Goal: Navigation & Orientation: Find specific page/section

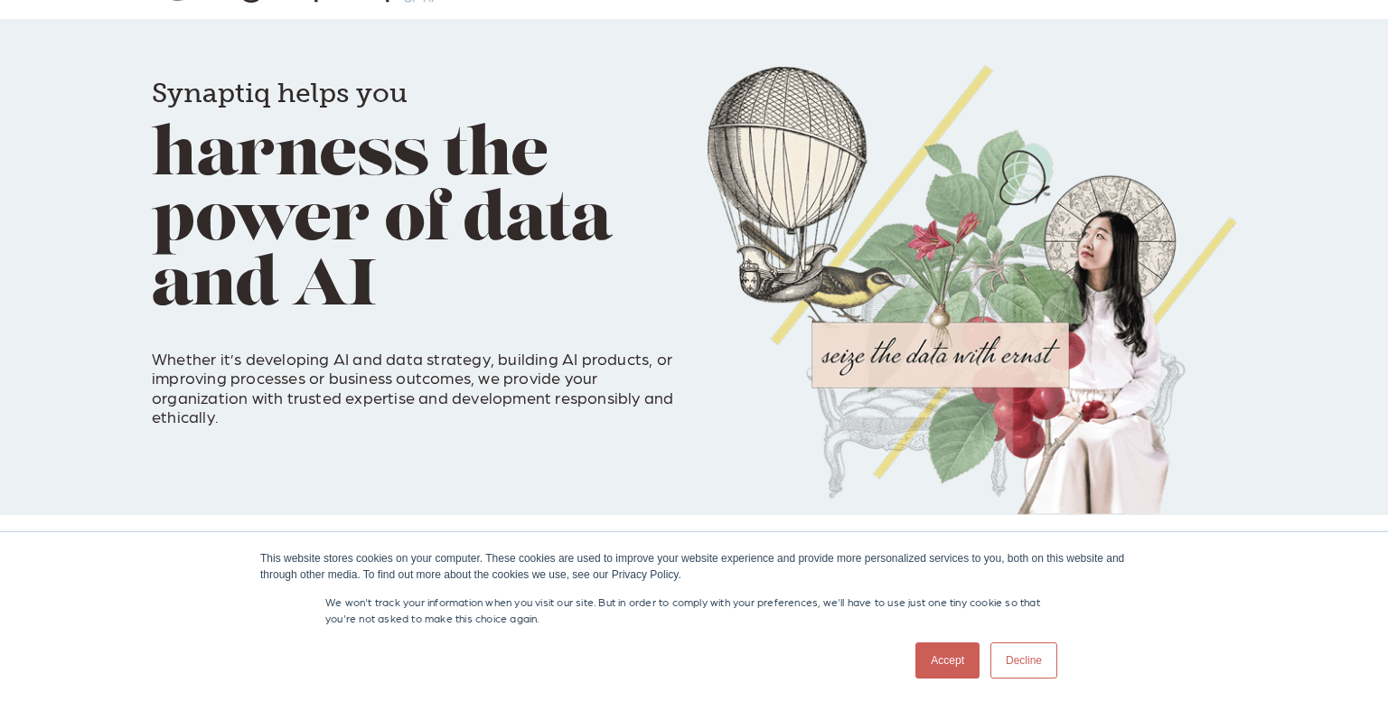
scroll to position [101, 0]
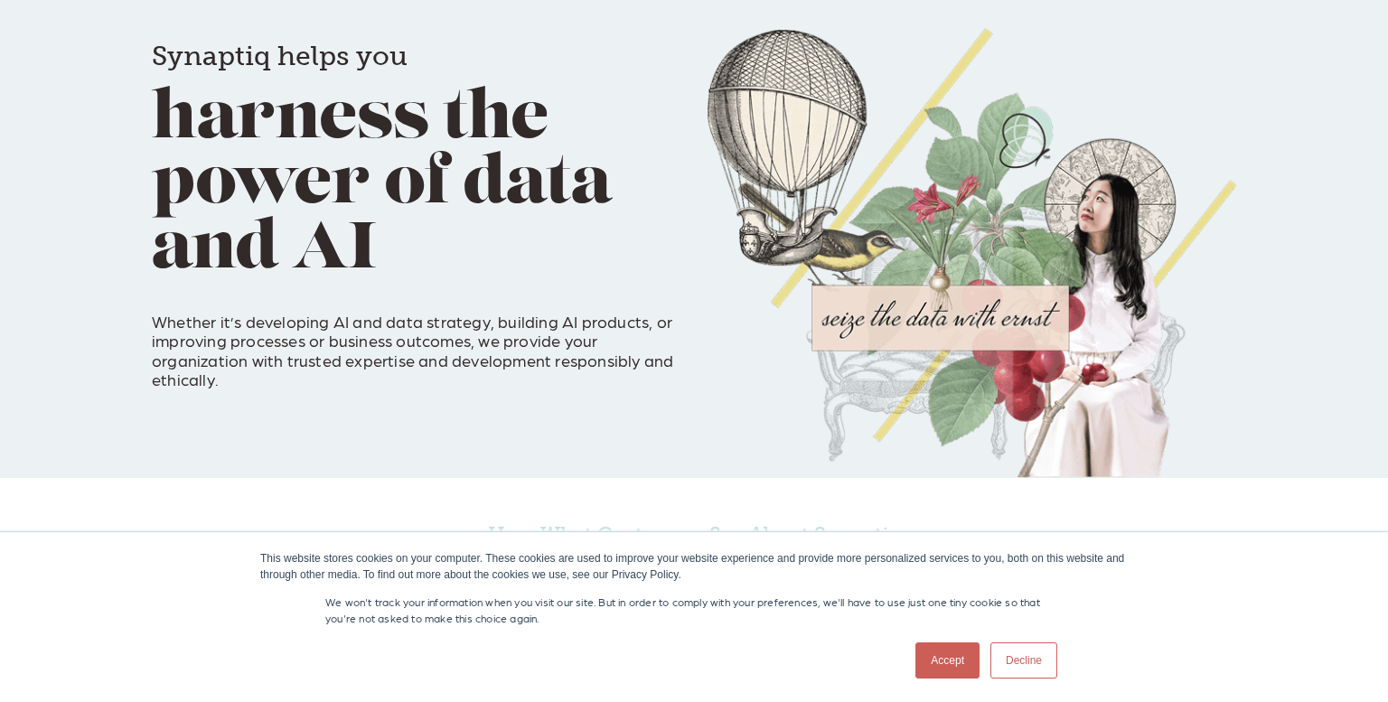
click at [1029, 662] on link "Decline" at bounding box center [1023, 660] width 67 height 36
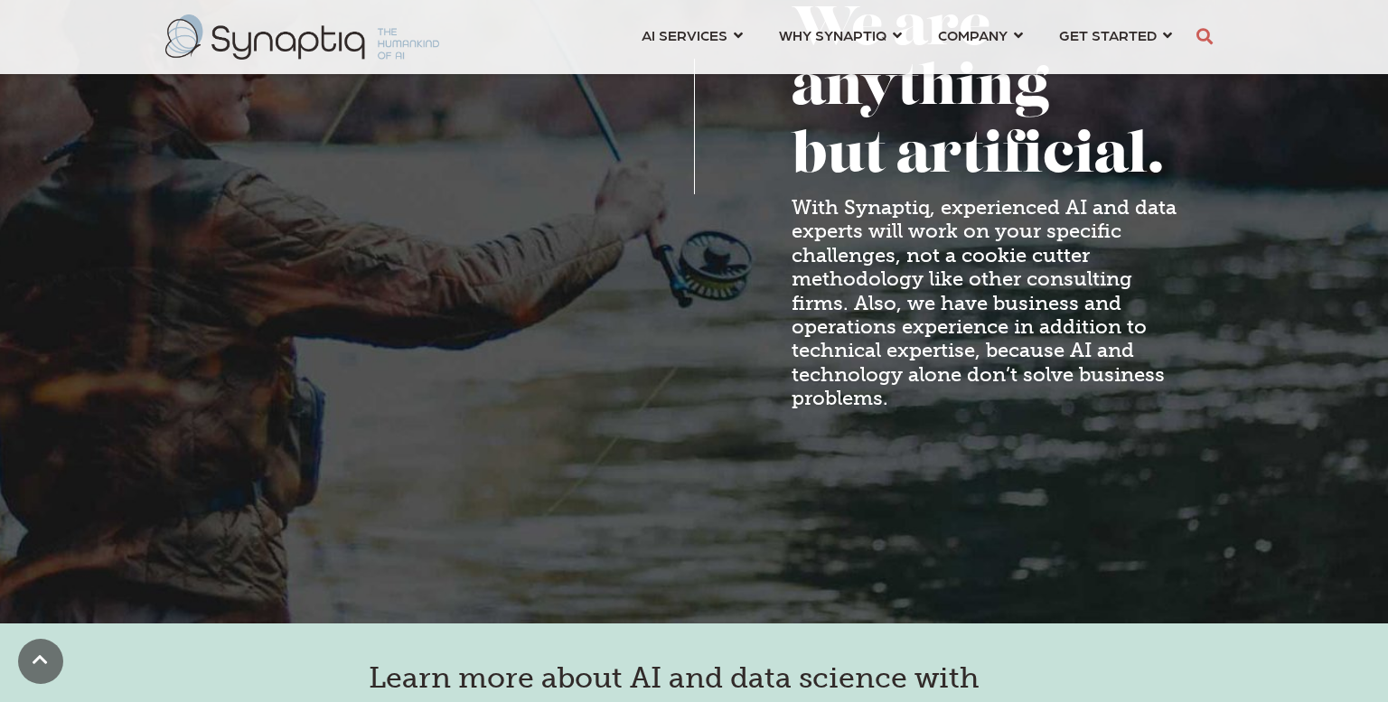
scroll to position [1512, 0]
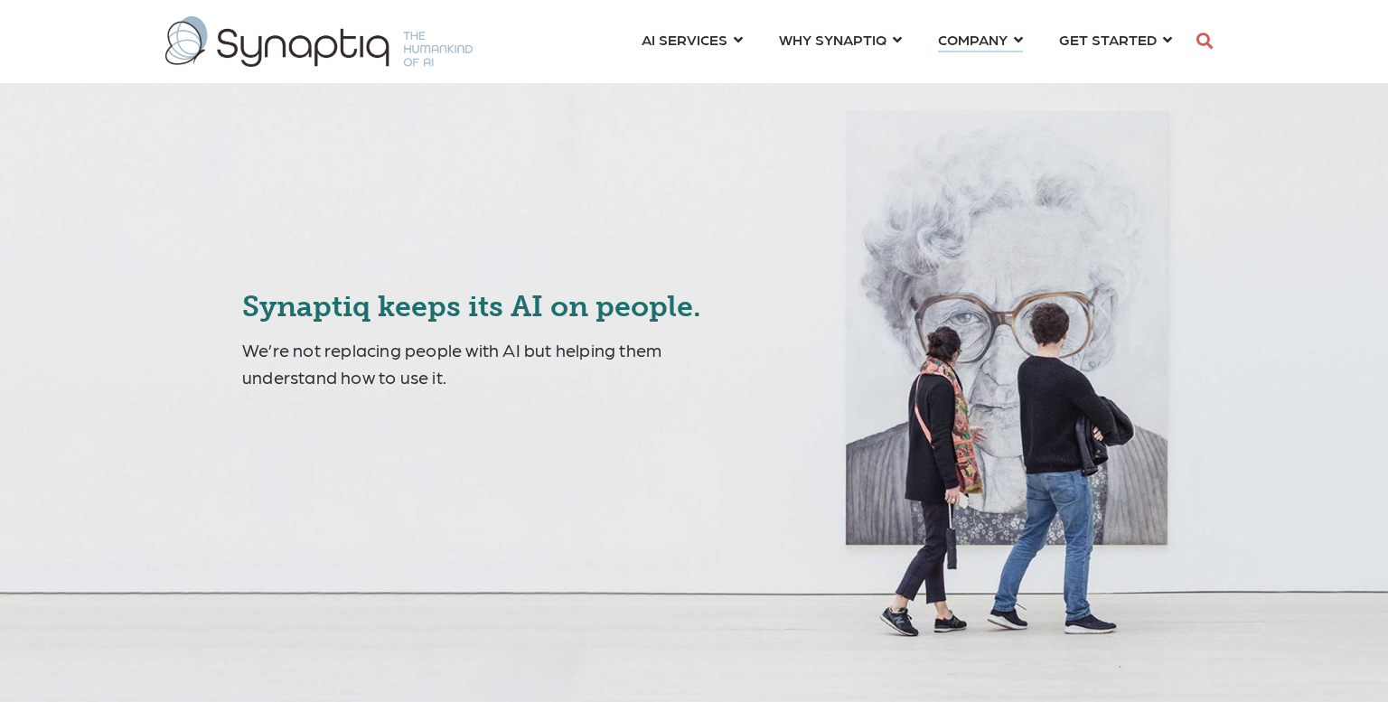
scroll to position [0, 9]
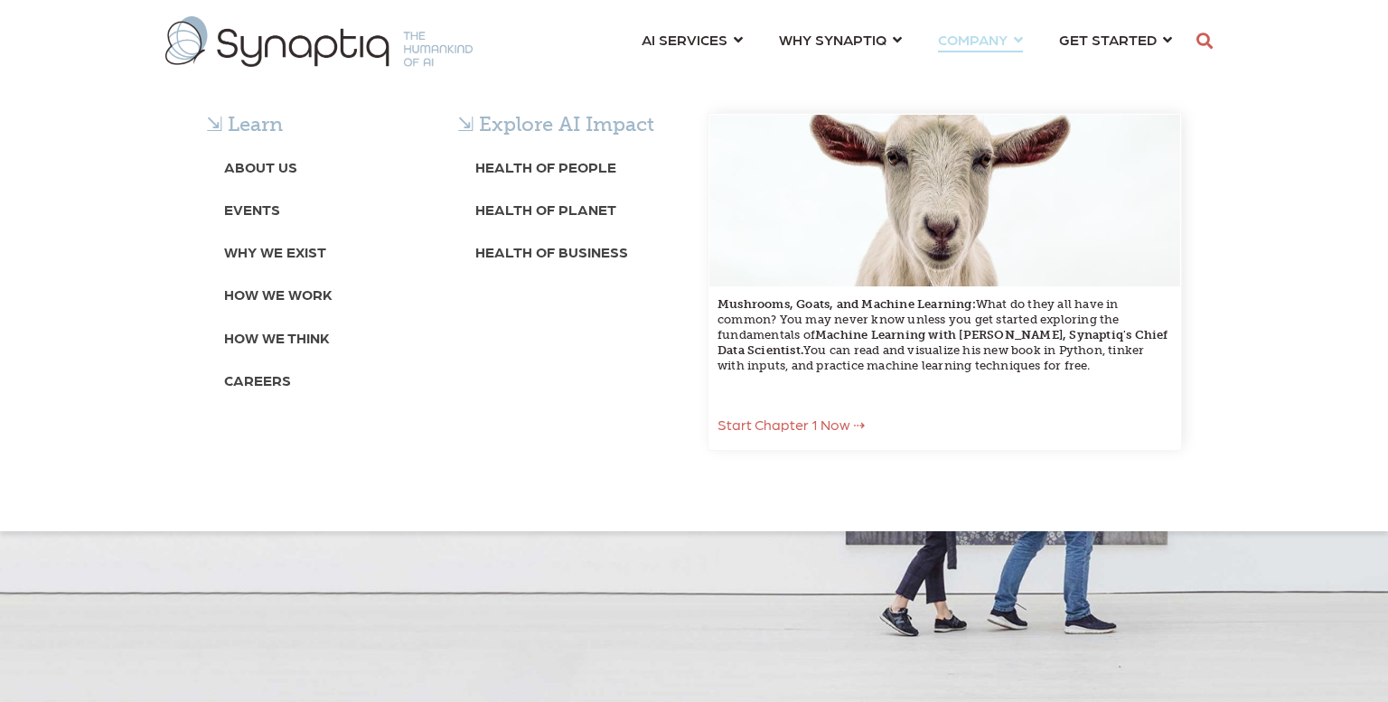
click at [1001, 68] on div "⇲ Learn About Us Events Why We Exist How We Work How We Think Careers ⇲ Explore…" at bounding box center [694, 300] width 1388 height 464
click at [275, 165] on b "About Us" at bounding box center [260, 166] width 73 height 17
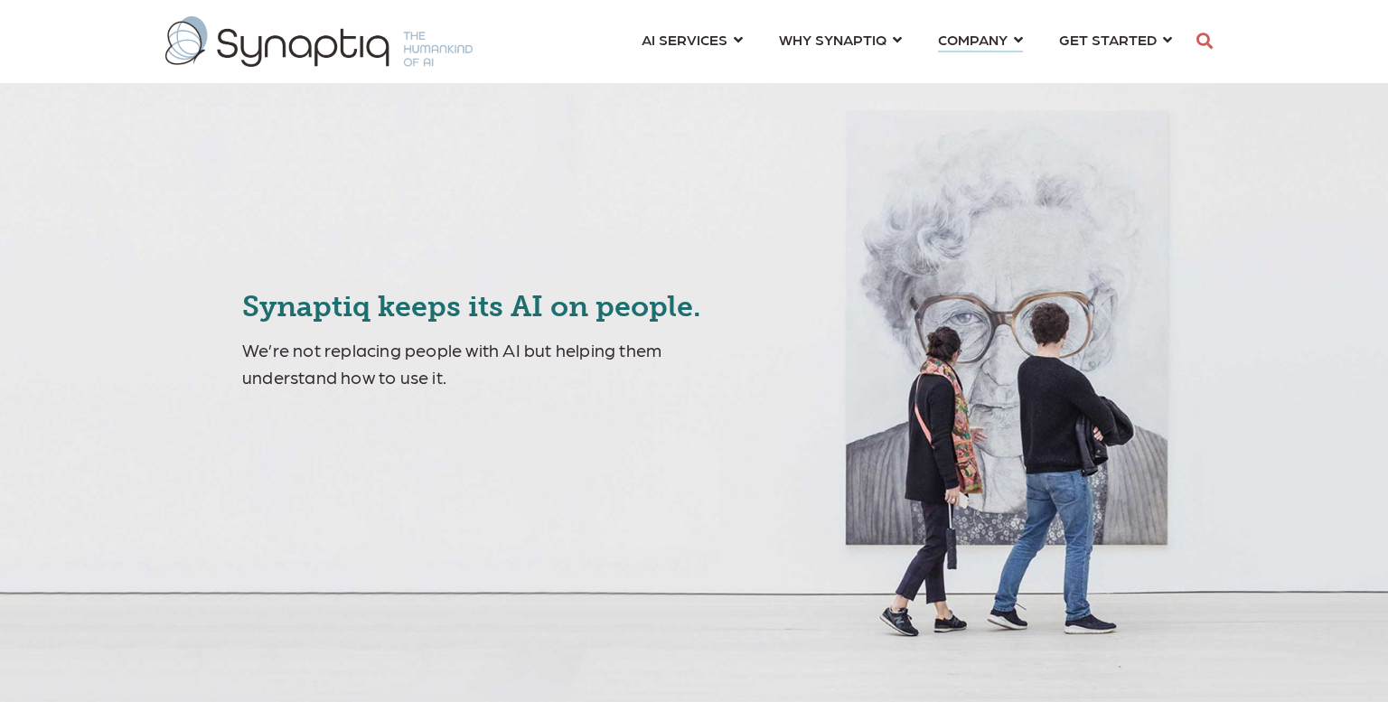
scroll to position [0, 9]
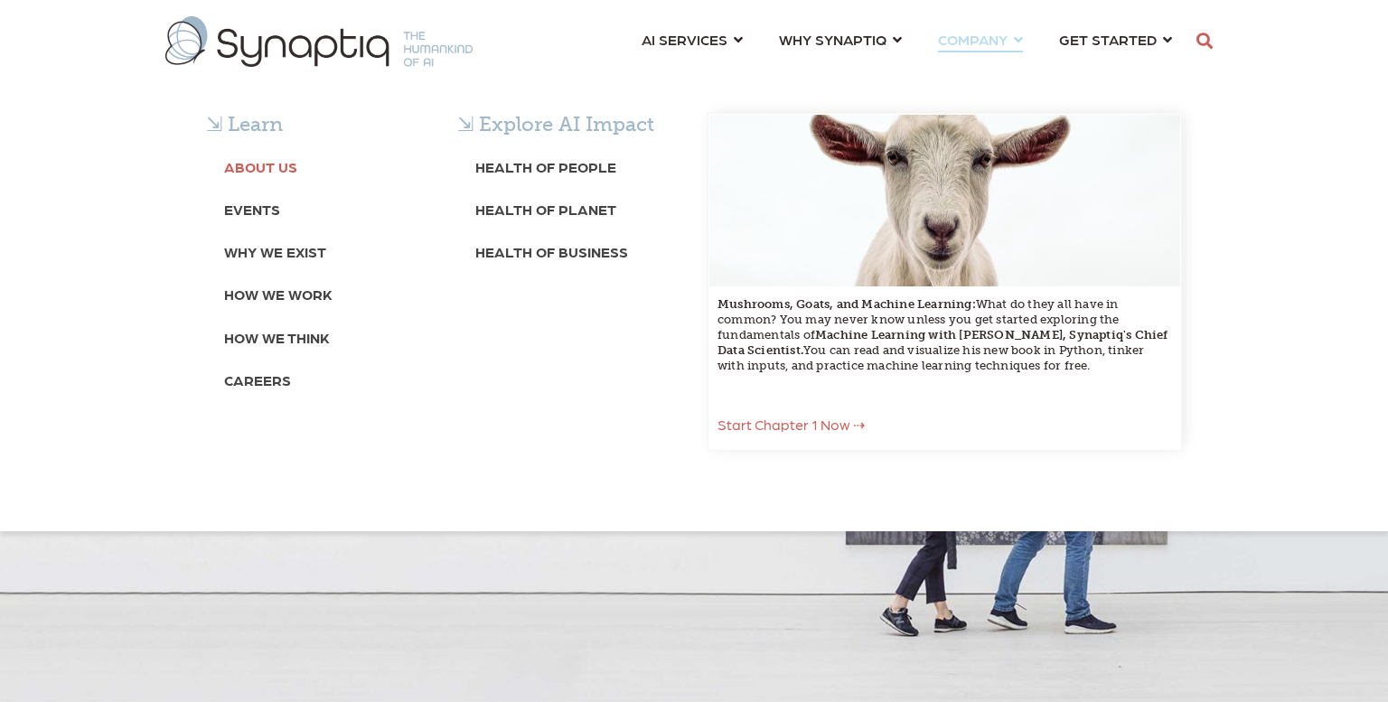
click at [265, 163] on b "About Us" at bounding box center [260, 166] width 73 height 17
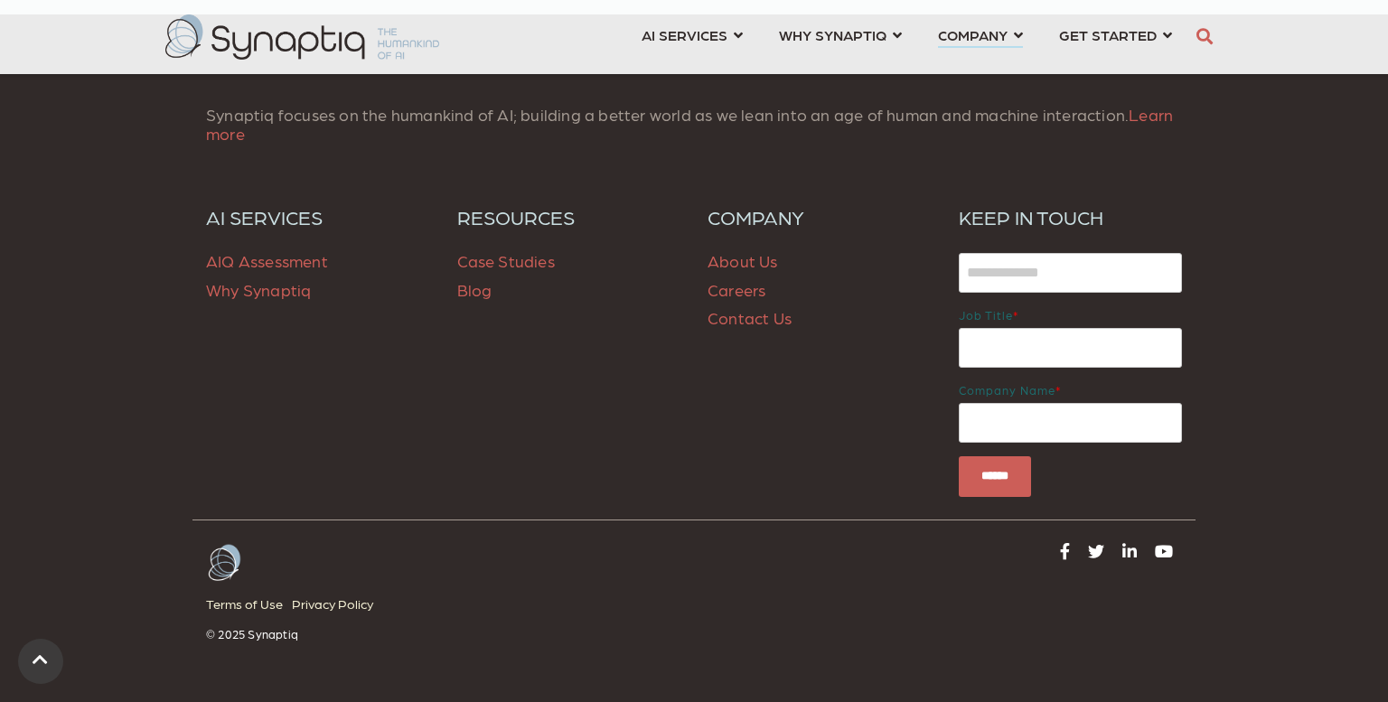
scroll to position [7068, 0]
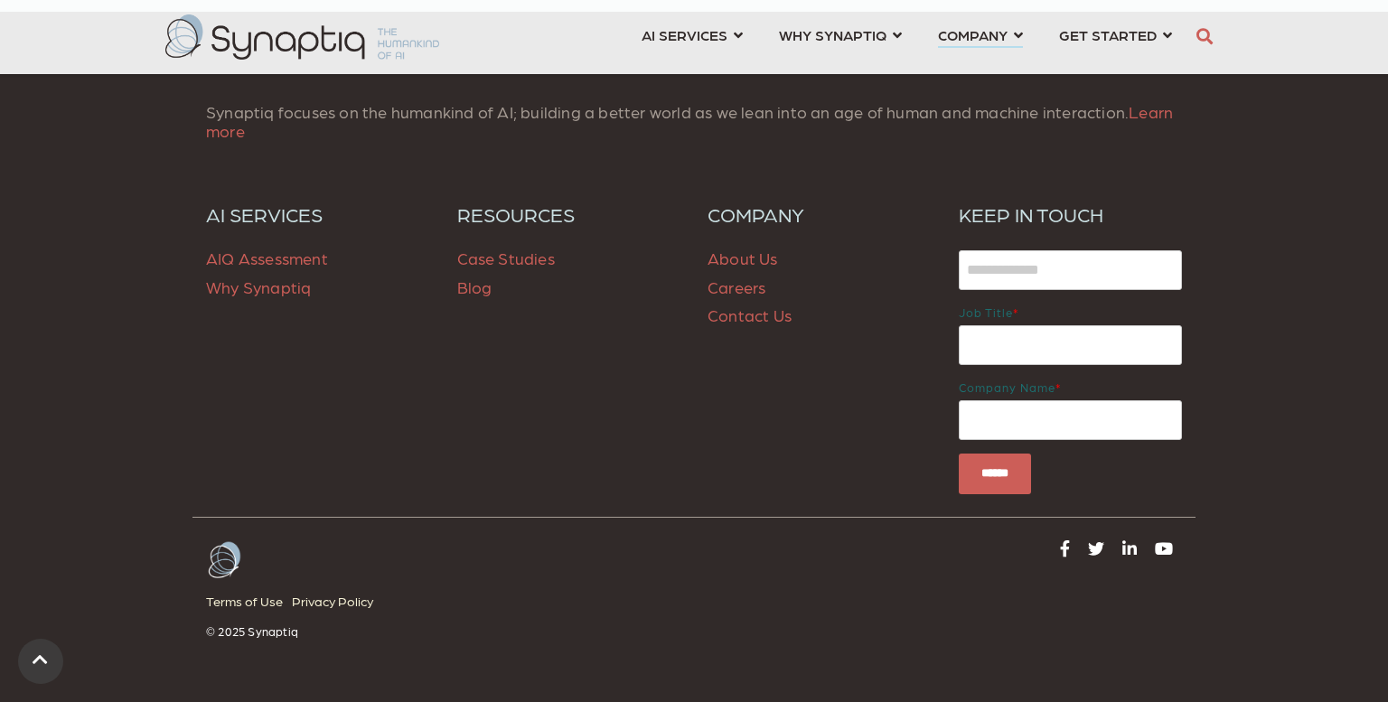
click at [726, 296] on link "Careers" at bounding box center [737, 286] width 58 height 19
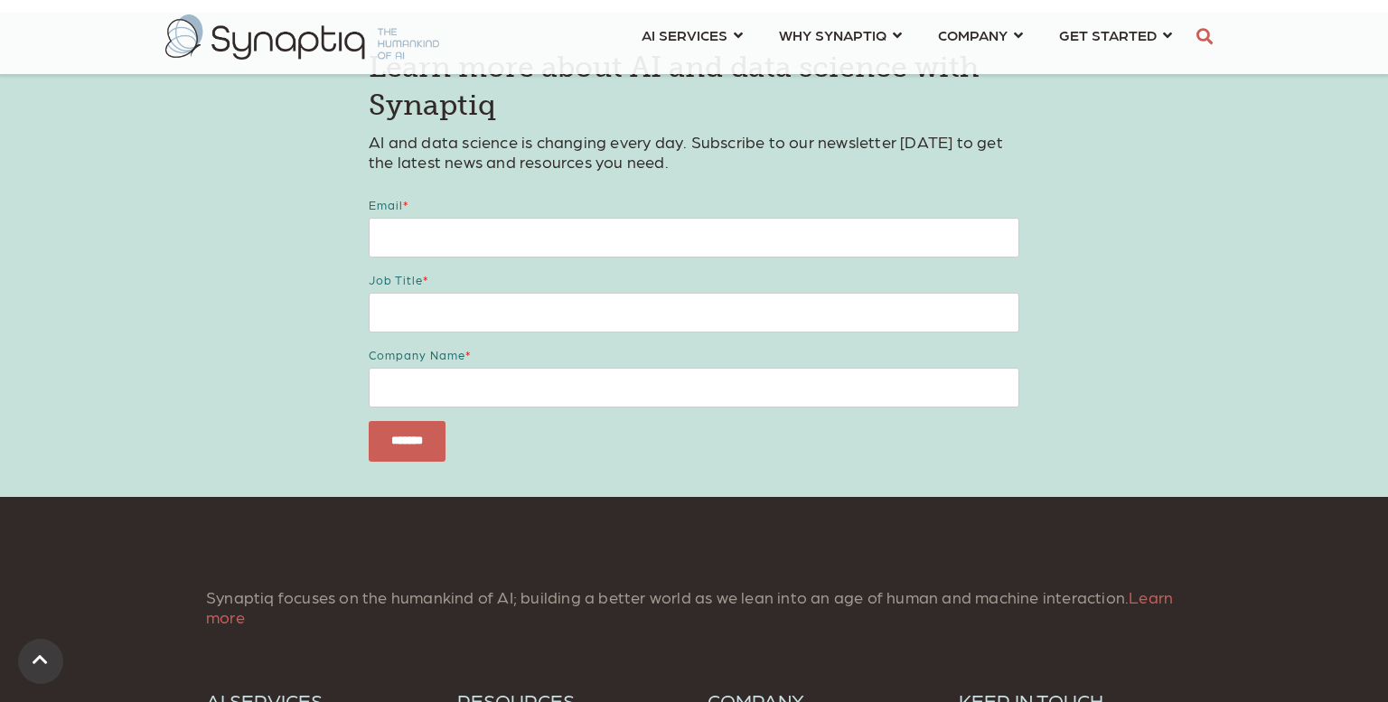
scroll to position [1028, 0]
